Goal: Information Seeking & Learning: Understand process/instructions

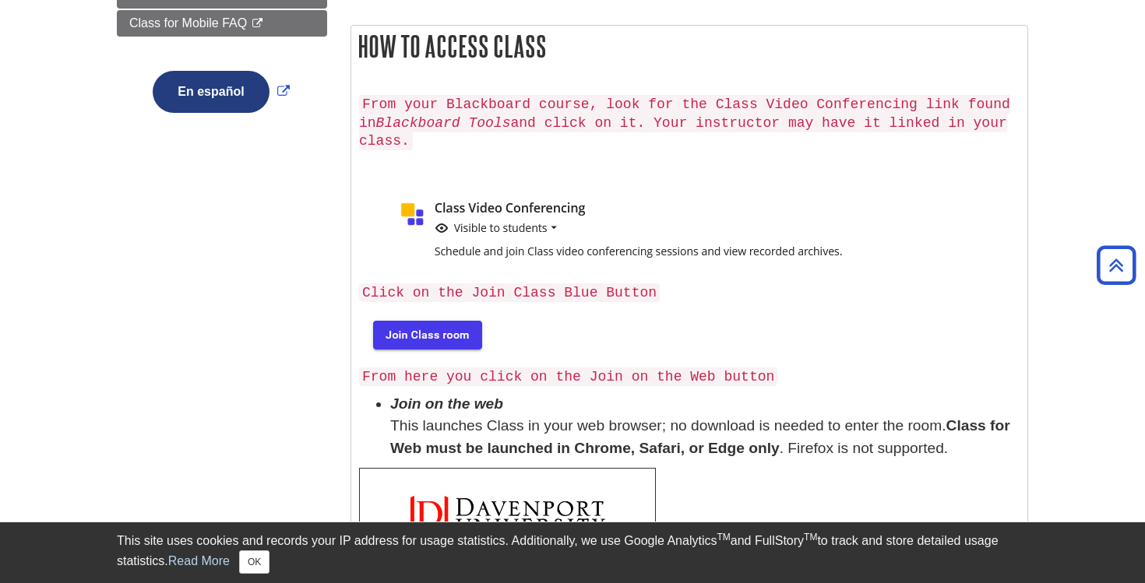
scroll to position [446, 0]
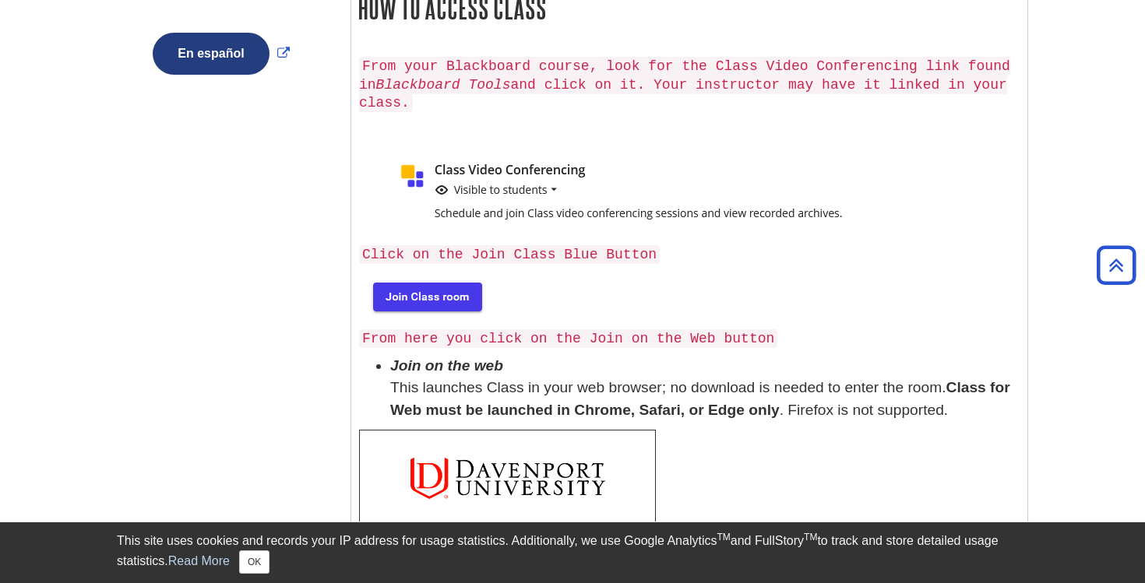
click at [410, 294] on img at bounding box center [426, 296] width 134 height 50
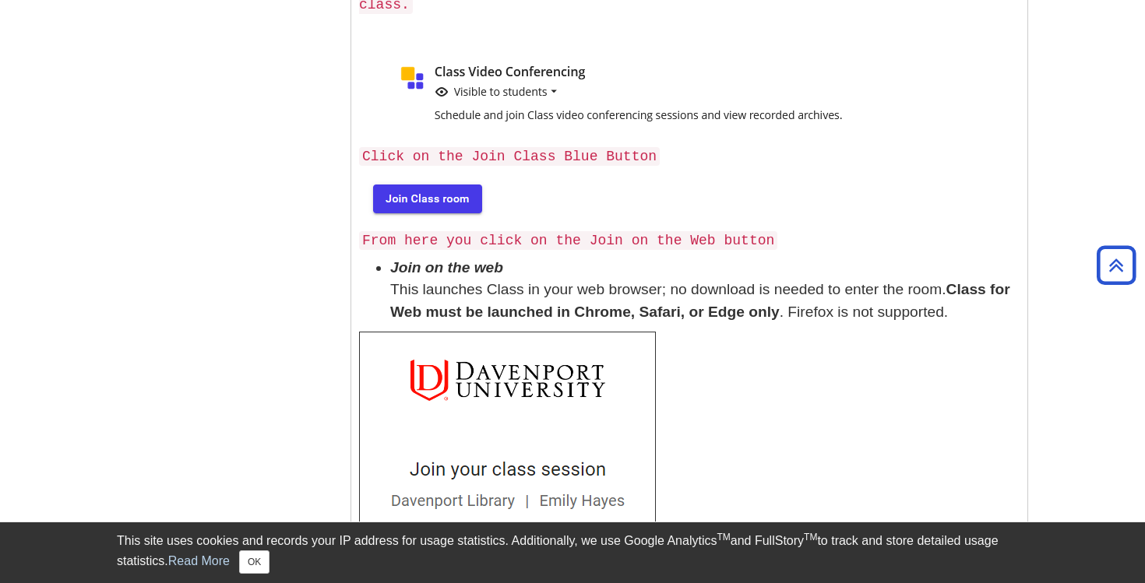
scroll to position [566, 0]
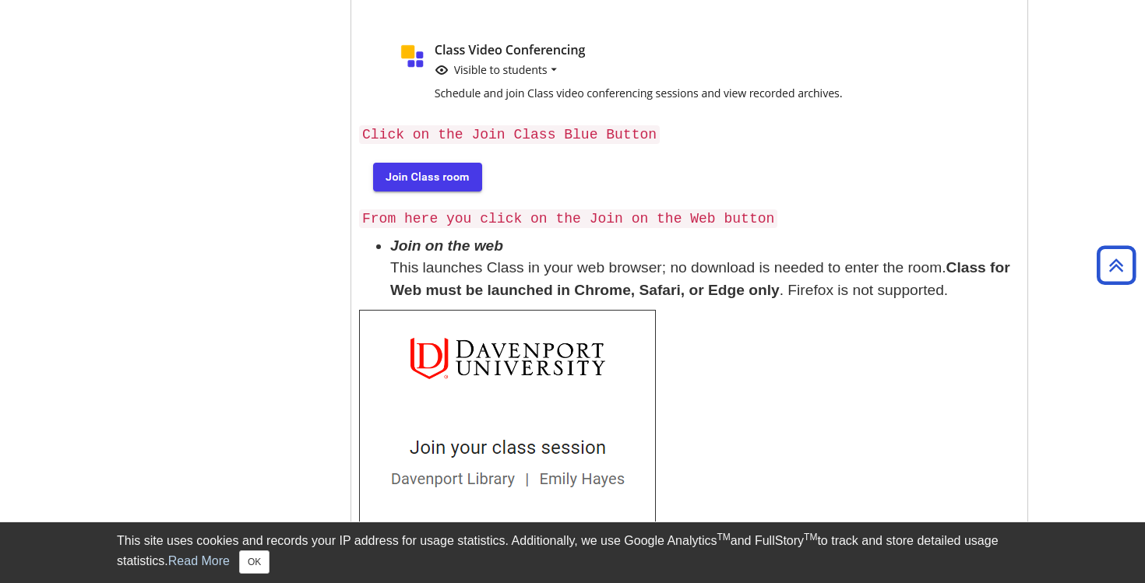
click at [432, 173] on img at bounding box center [426, 176] width 134 height 50
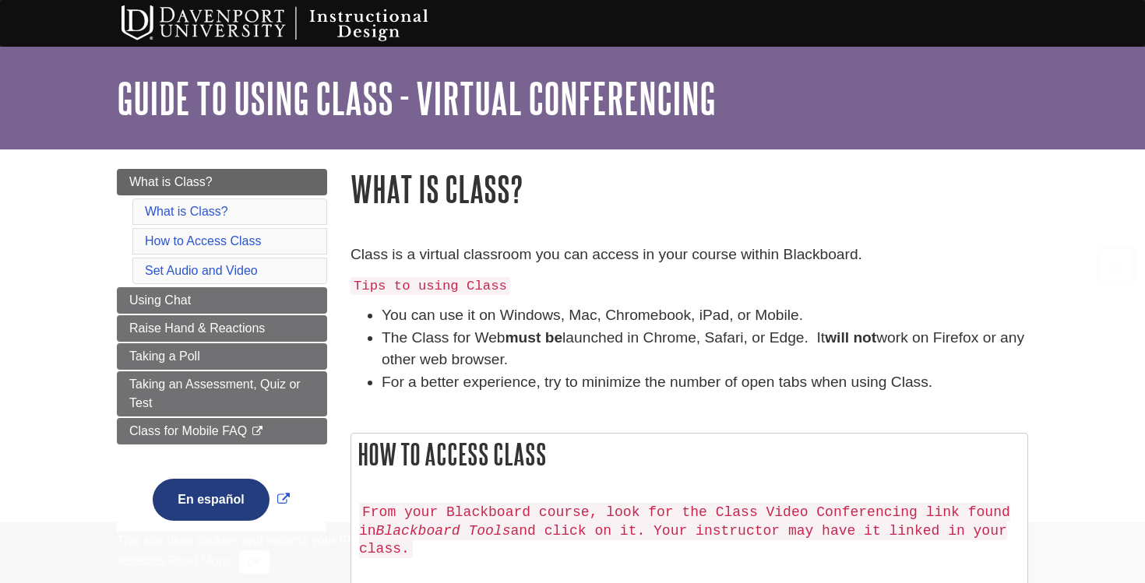
scroll to position [566, 0]
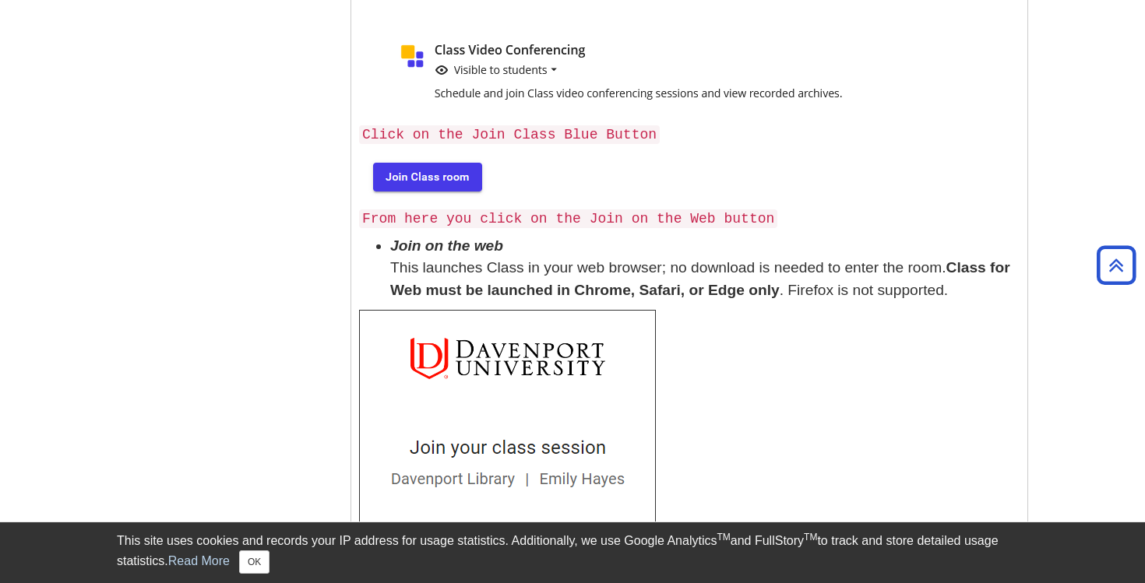
click at [428, 171] on img at bounding box center [426, 176] width 134 height 50
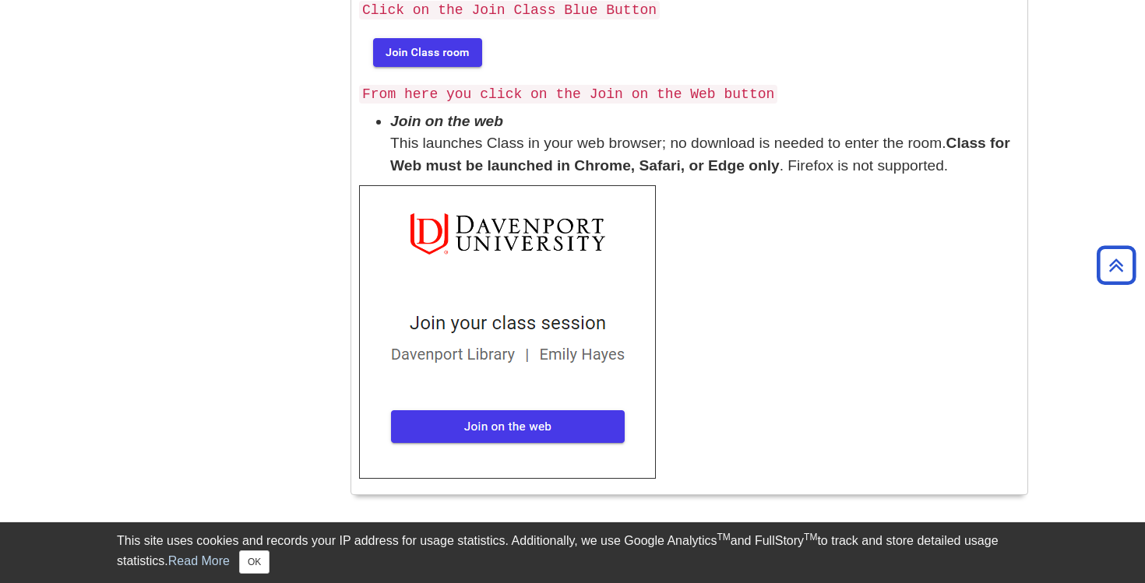
scroll to position [734, 0]
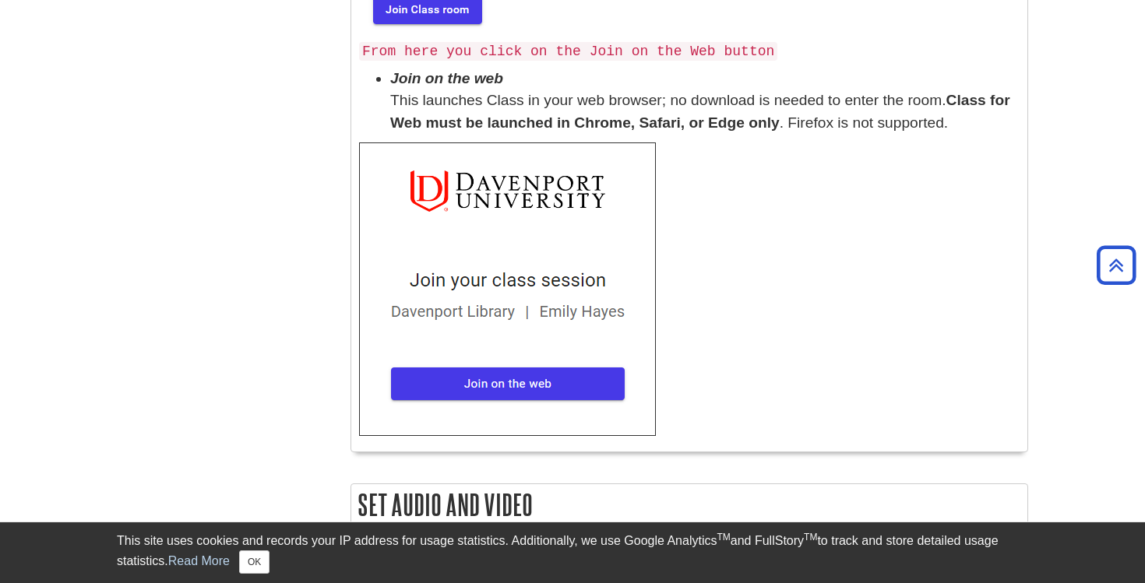
click at [456, 375] on img at bounding box center [507, 290] width 297 height 294
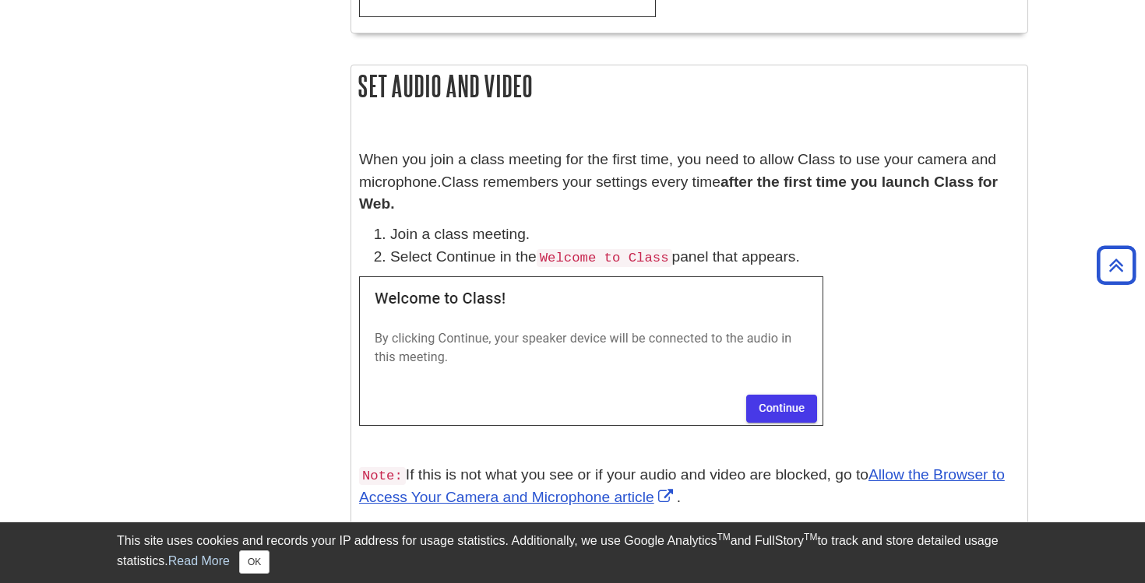
scroll to position [1182, 0]
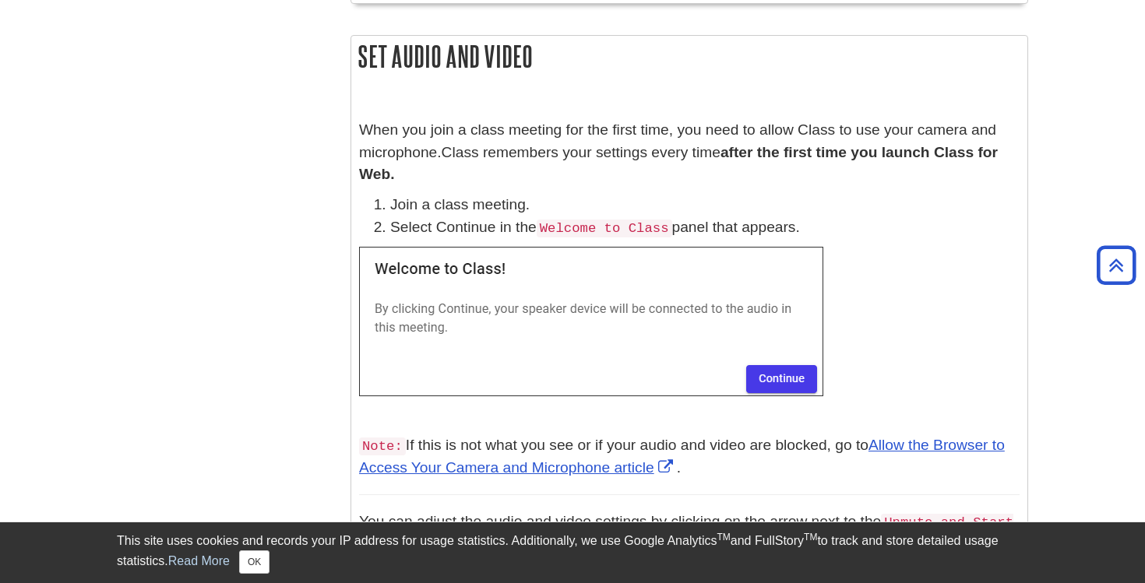
click at [772, 374] on img at bounding box center [591, 322] width 464 height 150
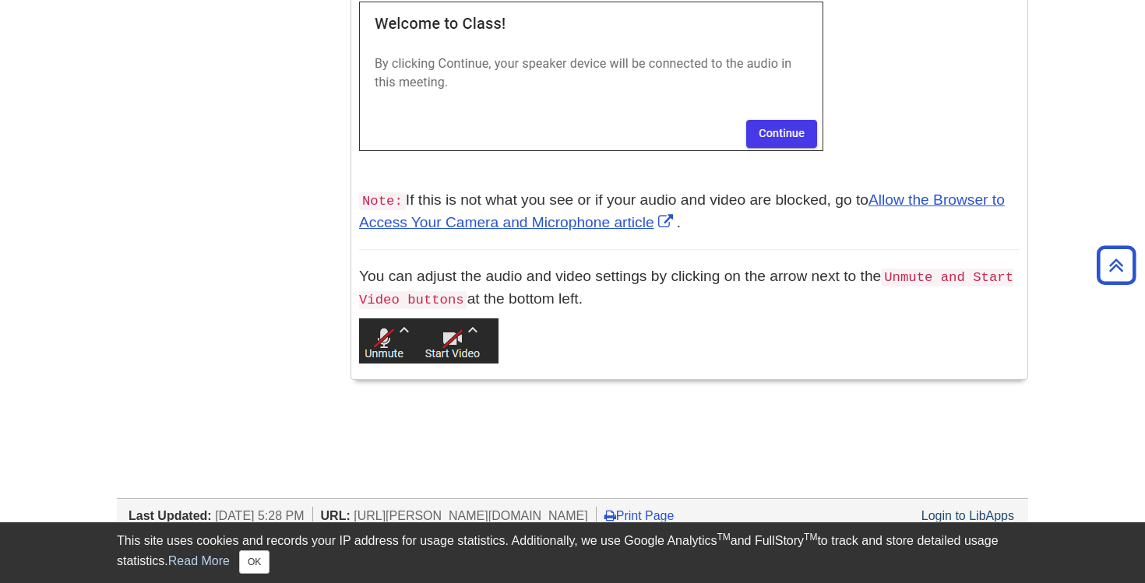
scroll to position [1424, 0]
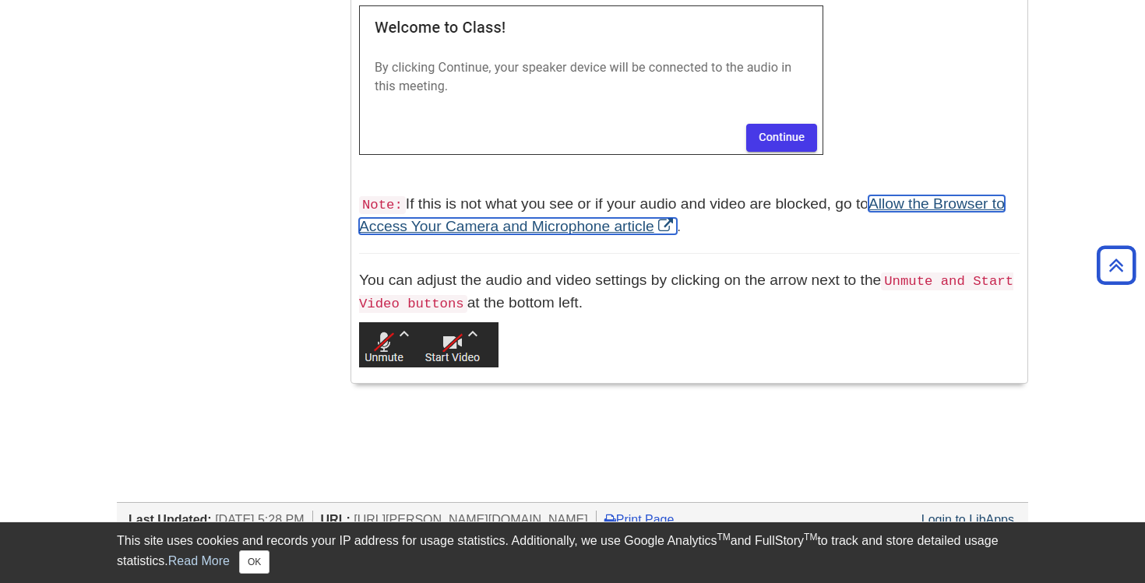
click at [509, 219] on link "Allow the Browser to Access Your Camera and Microphone article" at bounding box center [682, 215] width 646 height 39
